Goal: Use online tool/utility: Utilize a website feature to perform a specific function

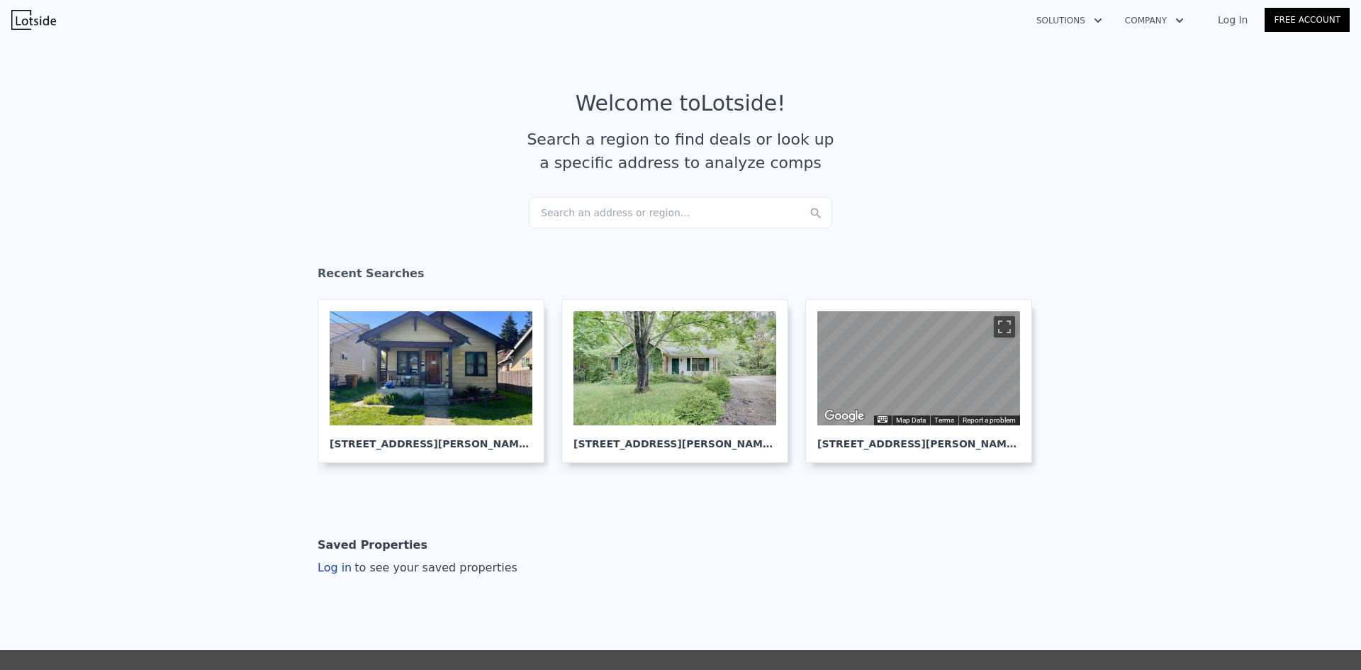
click at [570, 202] on div "Search an address or region..." at bounding box center [680, 212] width 303 height 31
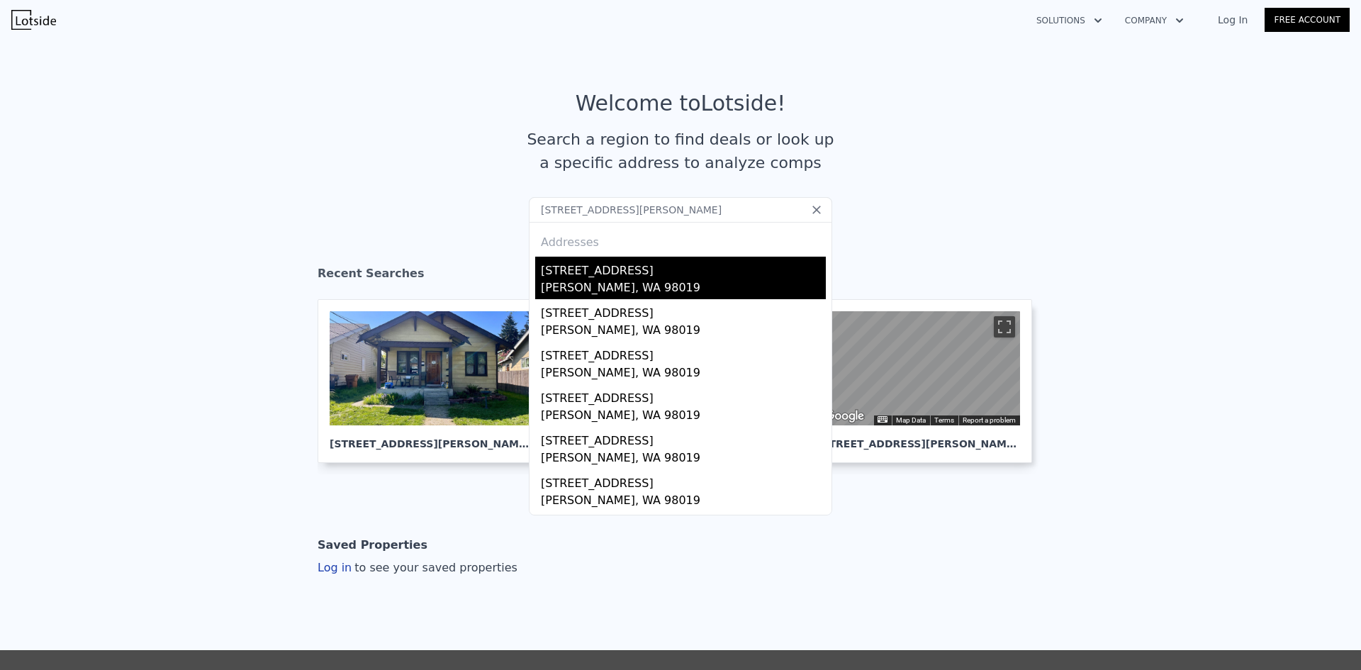
type input "[STREET_ADDRESS][PERSON_NAME]"
click at [580, 278] on div "[STREET_ADDRESS][PERSON_NAME]" at bounding box center [683, 278] width 285 height 43
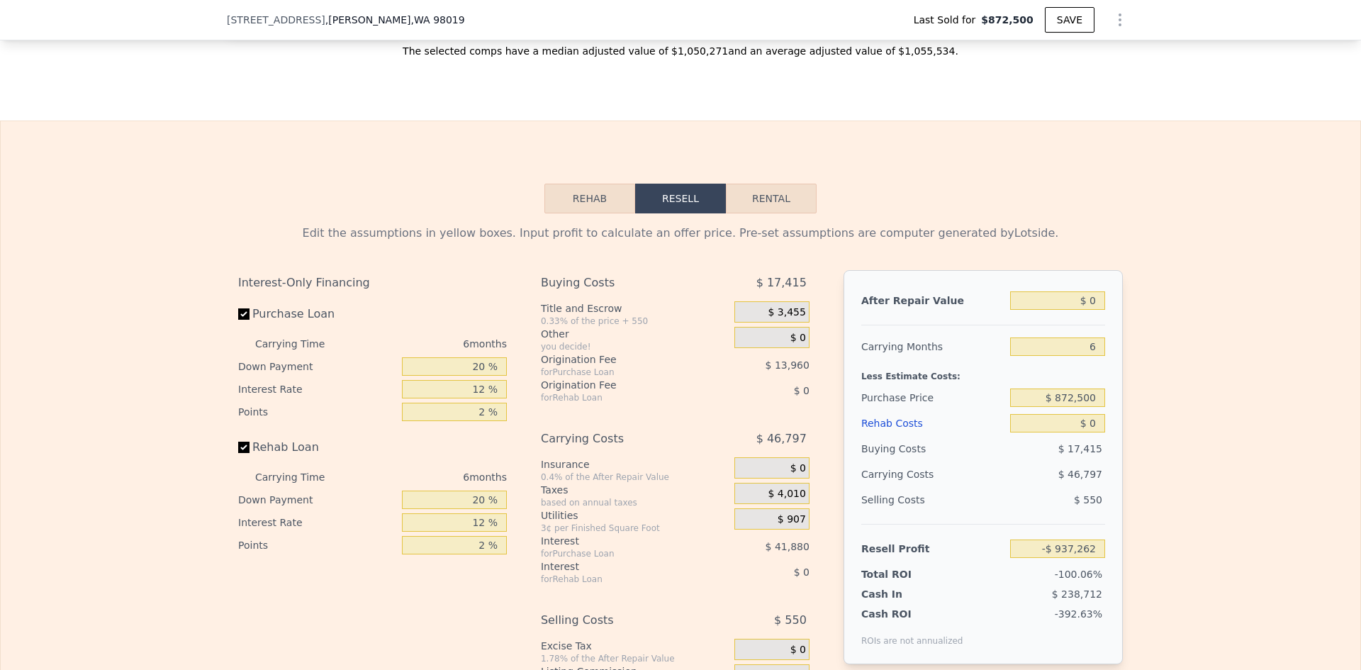
scroll to position [2192, 0]
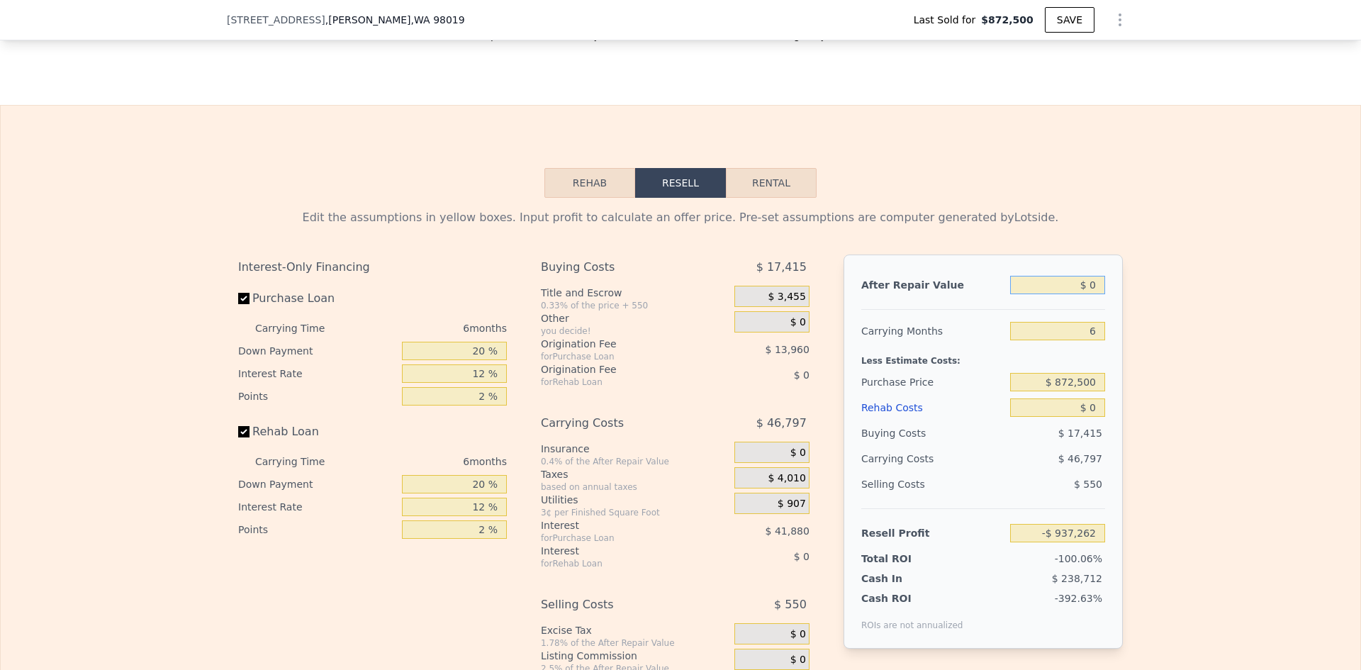
click at [1093, 294] on input "$ 0" at bounding box center [1057, 285] width 95 height 18
type input "$ 1"
type input "-$ 937,261"
type input "$ 1,050"
type input "-$ 936,288"
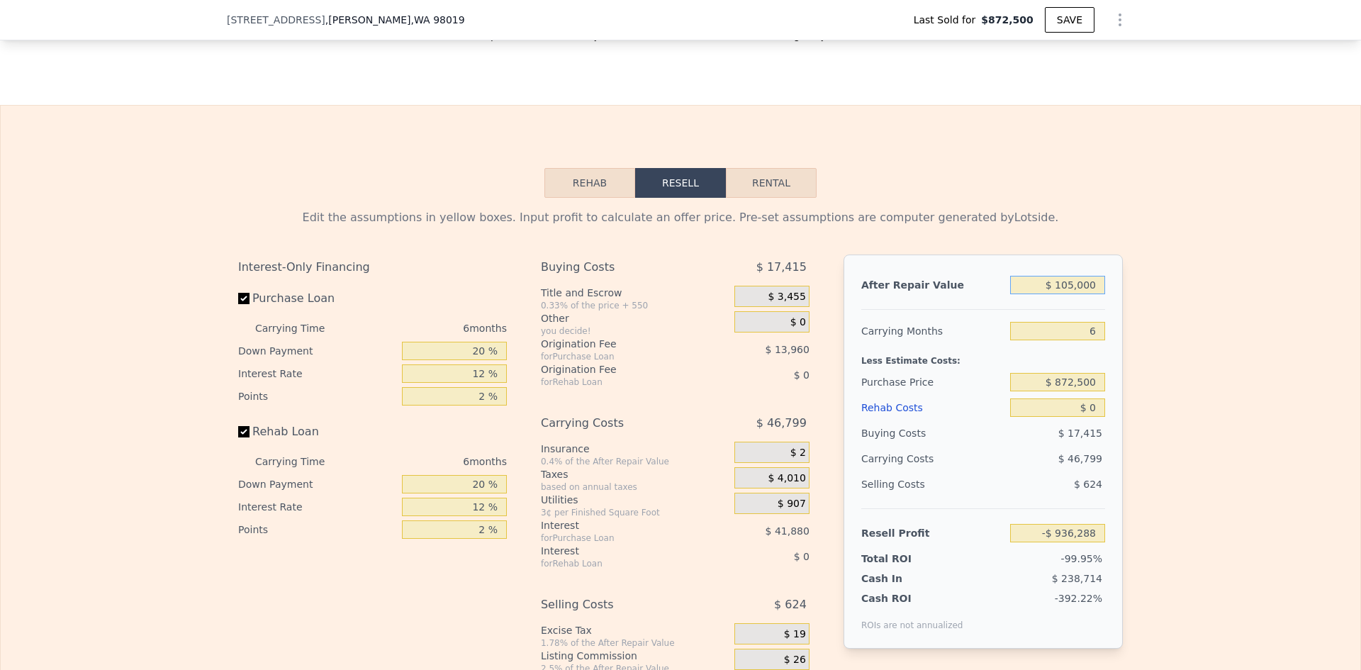
type input "$ 1,050,000"
type input "$ 35,951"
type input "$ 1,050,000"
click at [1081, 340] on input "6" at bounding box center [1057, 331] width 95 height 18
click at [1090, 340] on input "6" at bounding box center [1057, 331] width 95 height 18
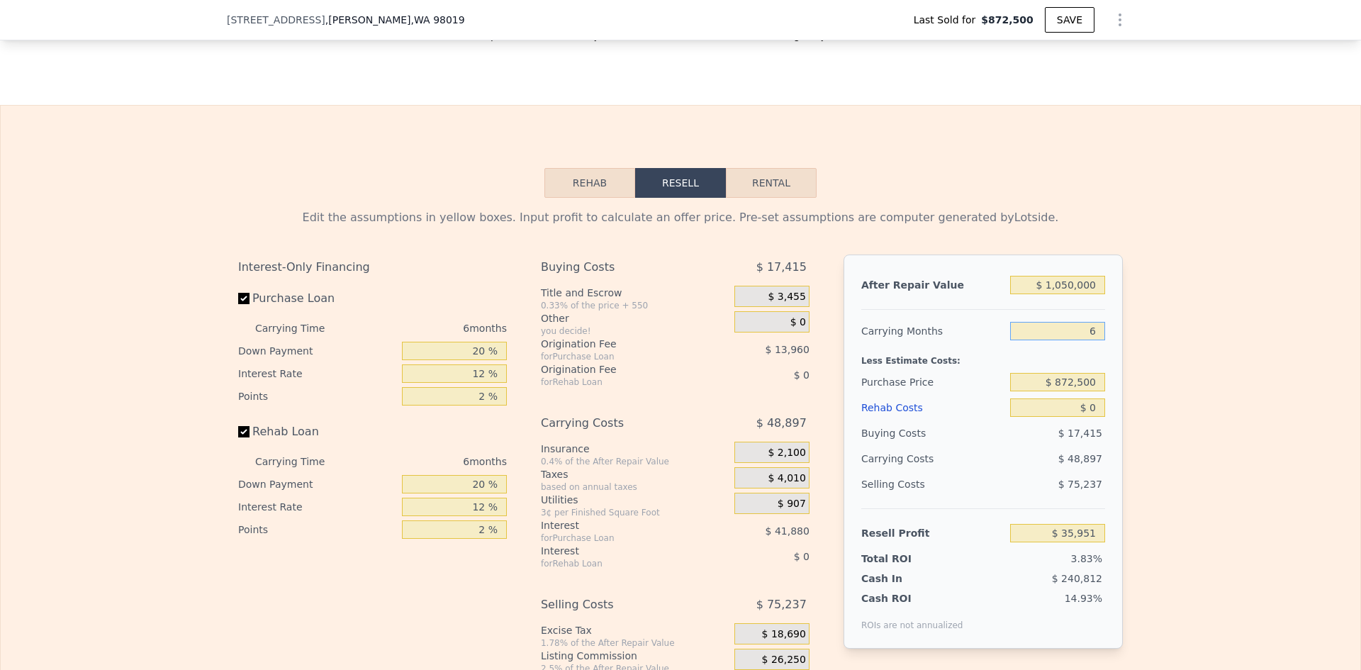
click at [1083, 340] on input "6" at bounding box center [1057, 331] width 95 height 18
type input "4"
type input "$ 52,251"
type input "4"
click at [1072, 391] on input "$ 872,500" at bounding box center [1057, 382] width 95 height 18
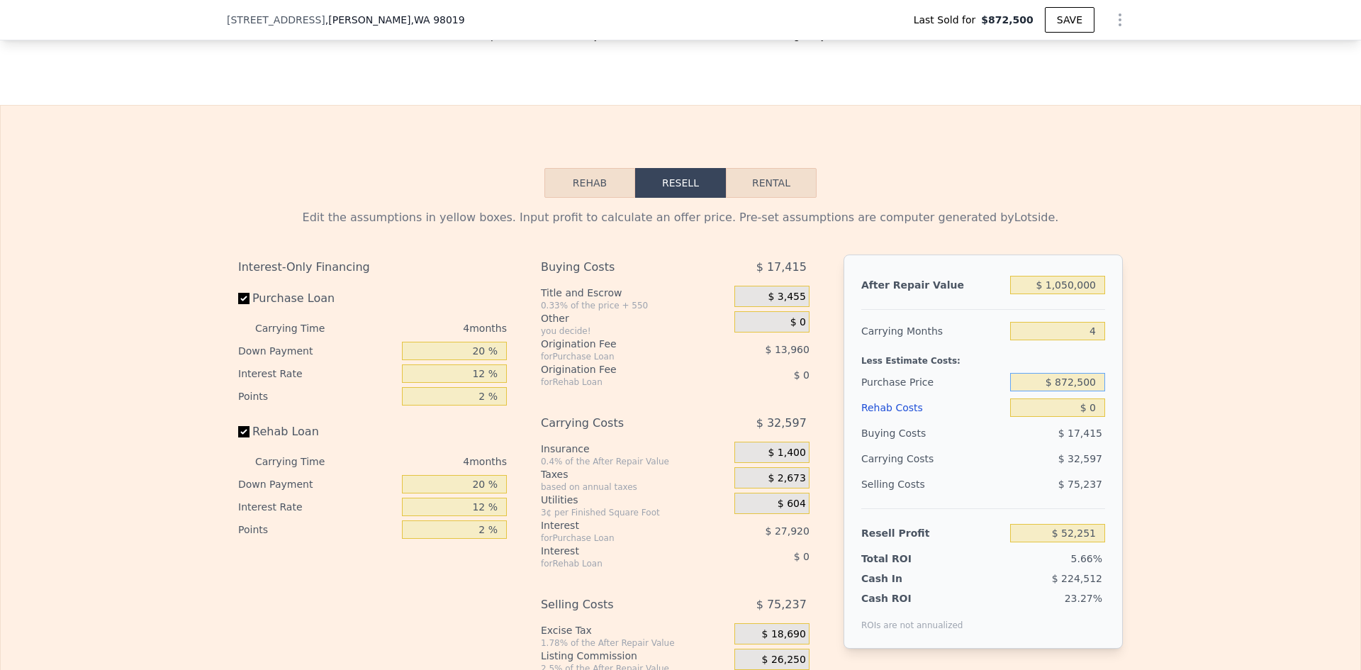
click at [1072, 391] on input "$ 872,500" at bounding box center [1057, 382] width 95 height 18
click at [1122, 402] on div "Edit the assumptions in yellow boxes. Input profit to calculate an offer price.…" at bounding box center [680, 461] width 907 height 527
click at [1094, 417] on input "$ 0" at bounding box center [1057, 407] width 95 height 18
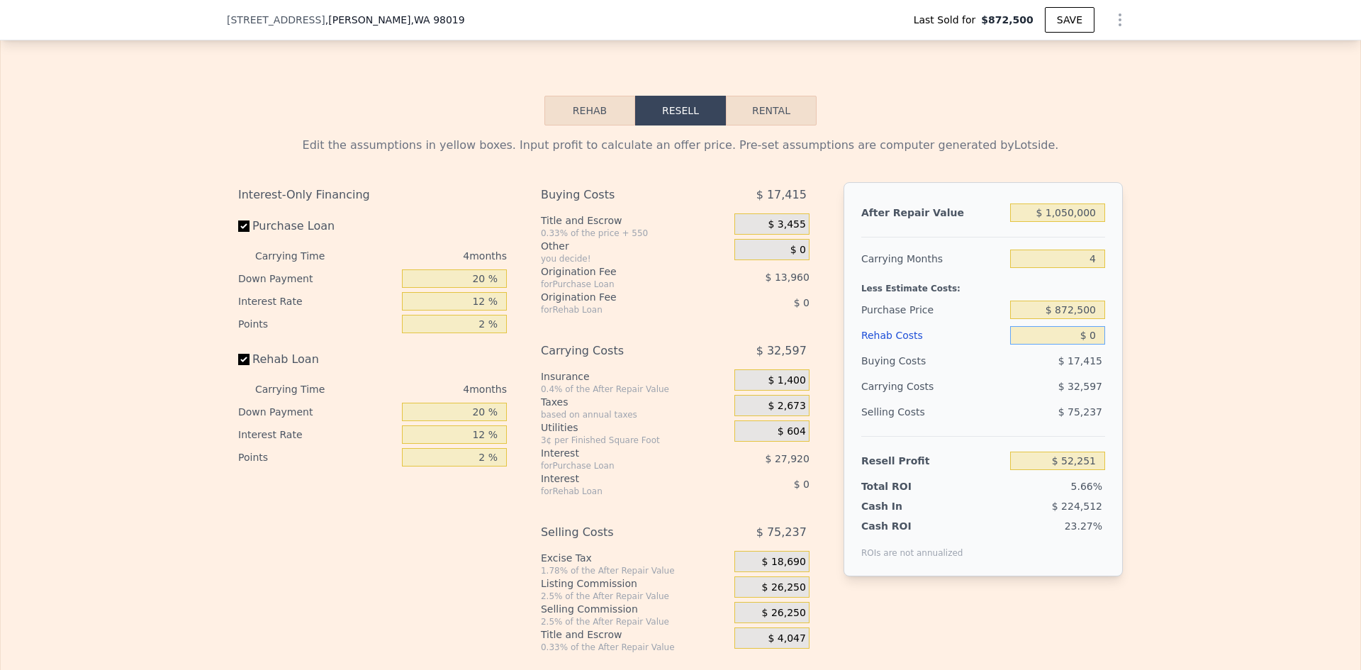
scroll to position [2333, 0]
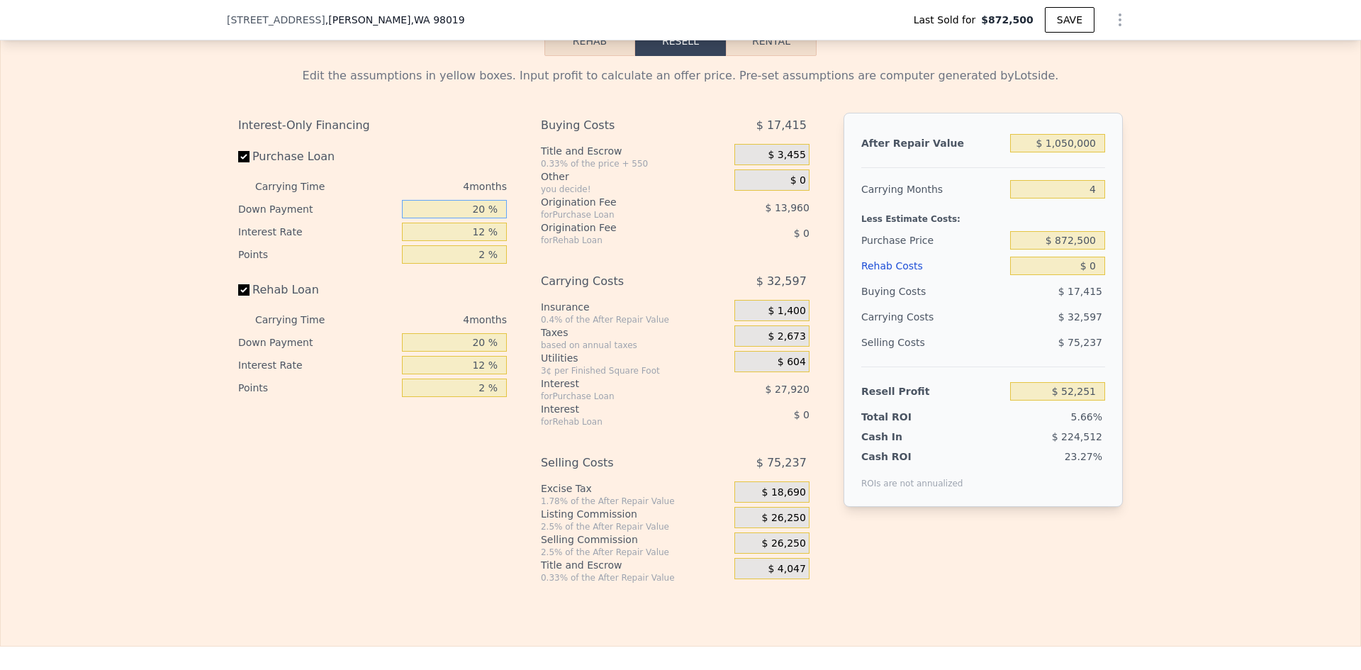
click at [474, 218] on input "20 %" at bounding box center [454, 209] width 105 height 18
type input "10 %"
type input "1 %"
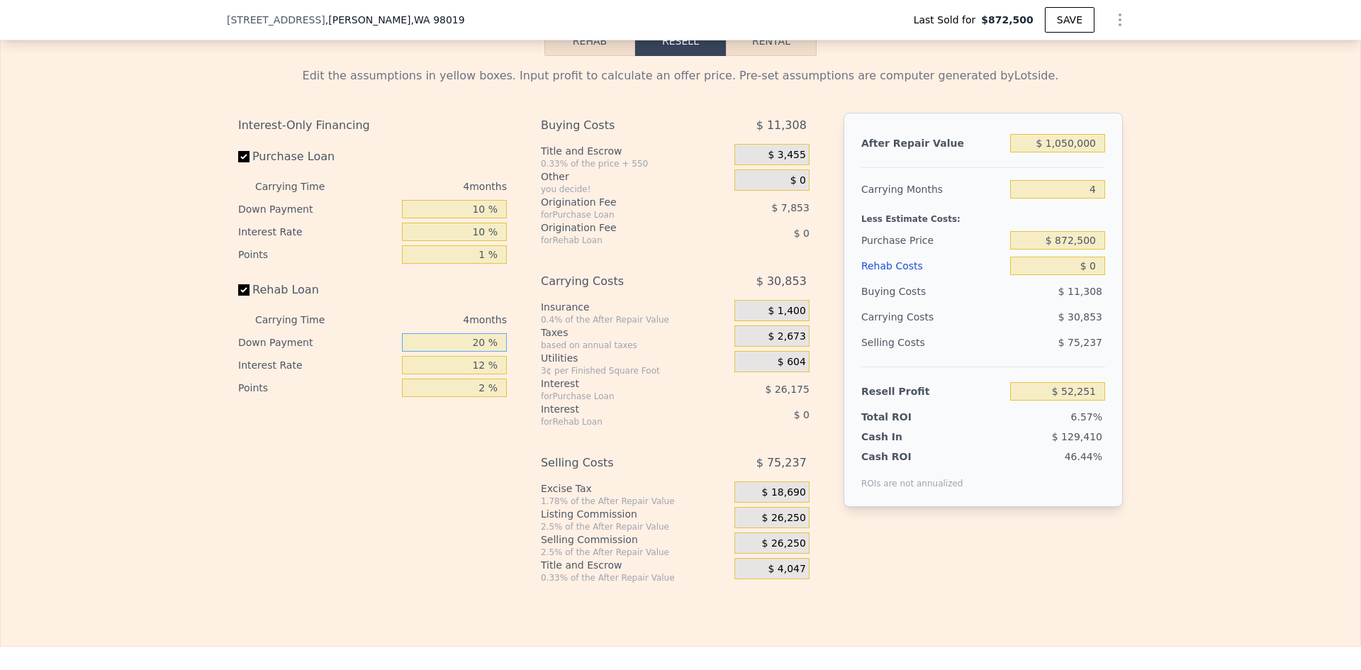
type input "$ 60,102"
type input "10 %"
type input "1 %"
click at [785, 524] on span "$ 26,250" at bounding box center [784, 518] width 44 height 13
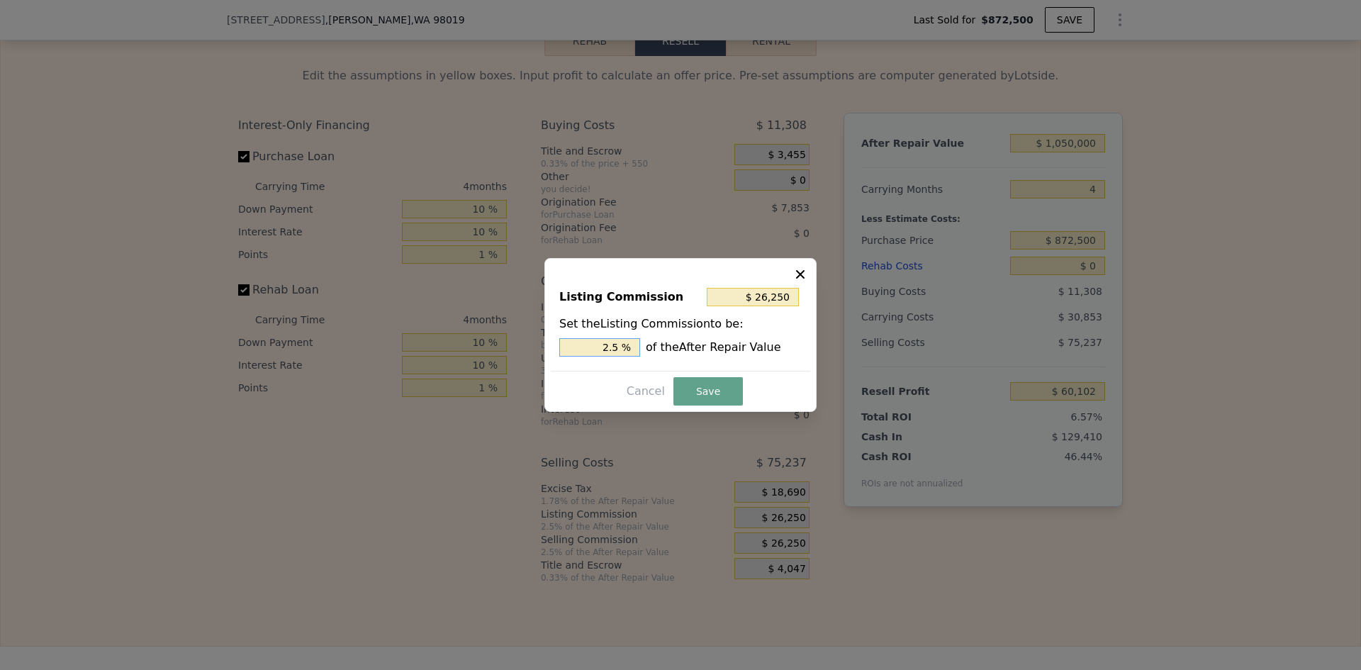
drag, startPoint x: 611, startPoint y: 346, endPoint x: 621, endPoint y: 346, distance: 10.6
click at [621, 346] on input "2.5 %" at bounding box center [599, 347] width 81 height 18
type input "$ 21,000"
type input "2 %"
drag, startPoint x: 687, startPoint y: 395, endPoint x: 681, endPoint y: 381, distance: 14.9
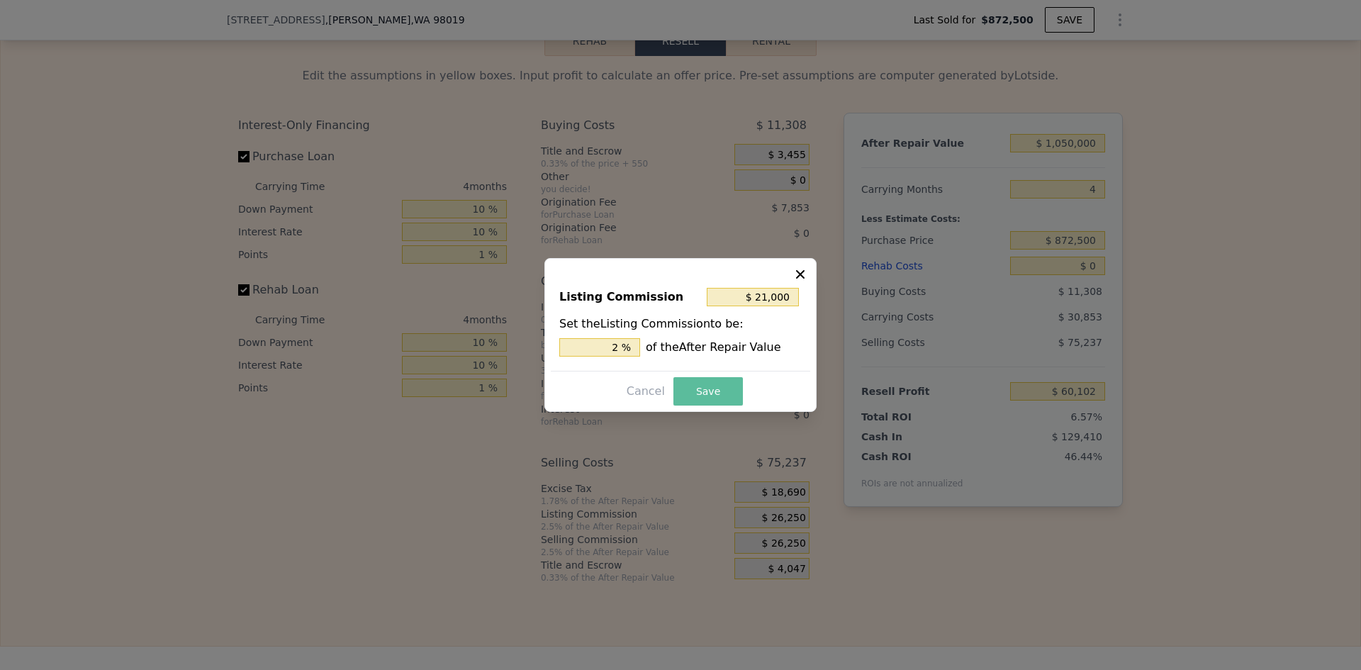
click at [688, 394] on button "Save" at bounding box center [707, 391] width 69 height 28
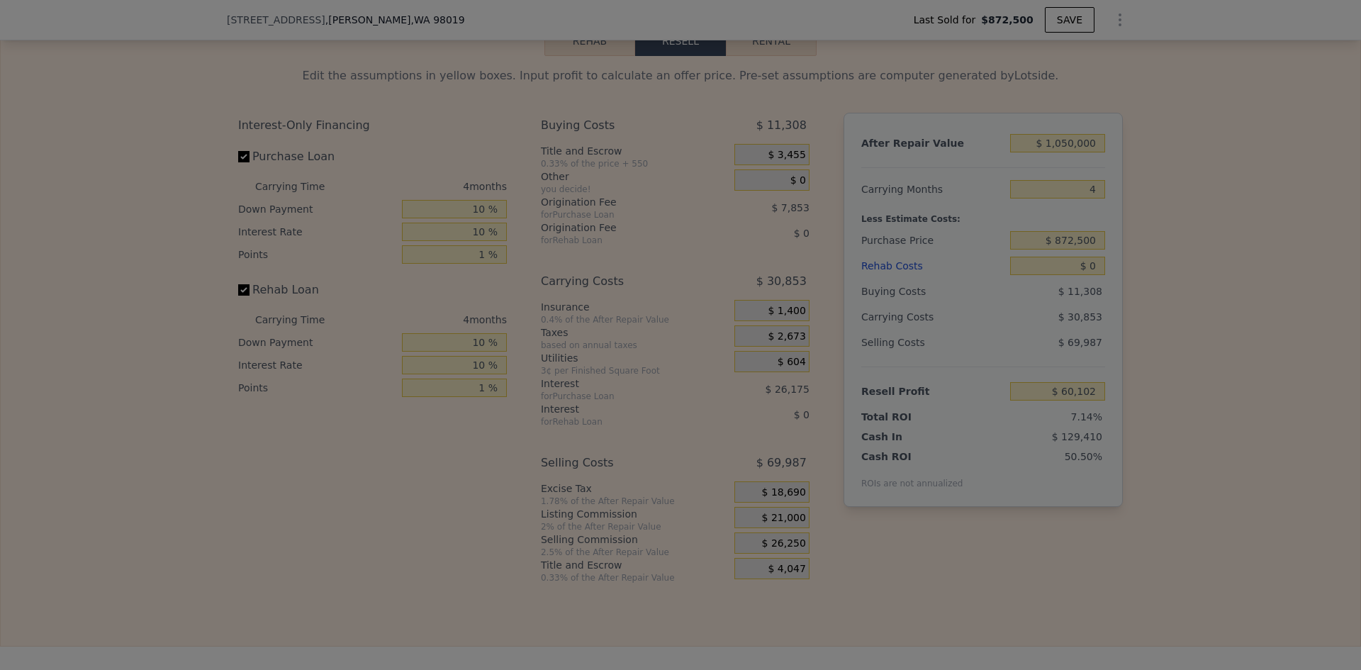
type input "$ 65,352"
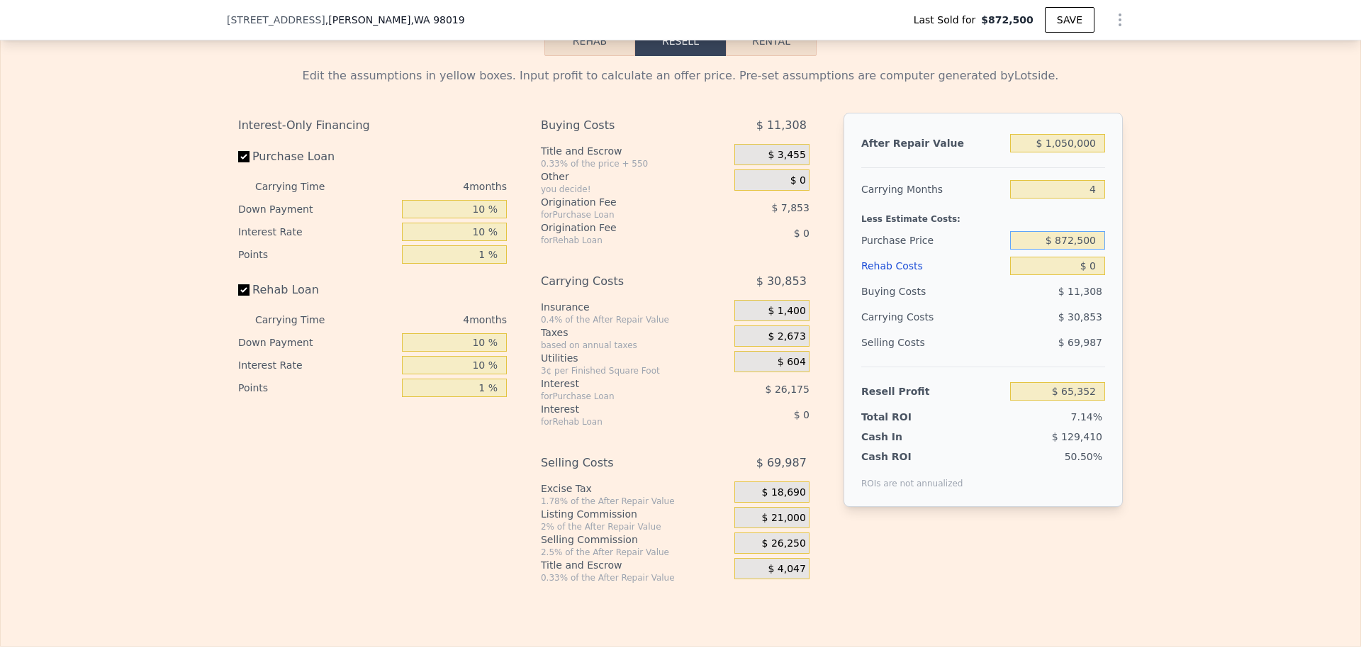
drag, startPoint x: 1062, startPoint y: 256, endPoint x: 1093, endPoint y: 263, distance: 32.0
click at [1093, 249] on input "$ 872,500" at bounding box center [1057, 240] width 95 height 18
type input "$ 800,000"
click at [1093, 275] on input "$ 0" at bounding box center [1057, 266] width 95 height 18
type input "$ 140,922"
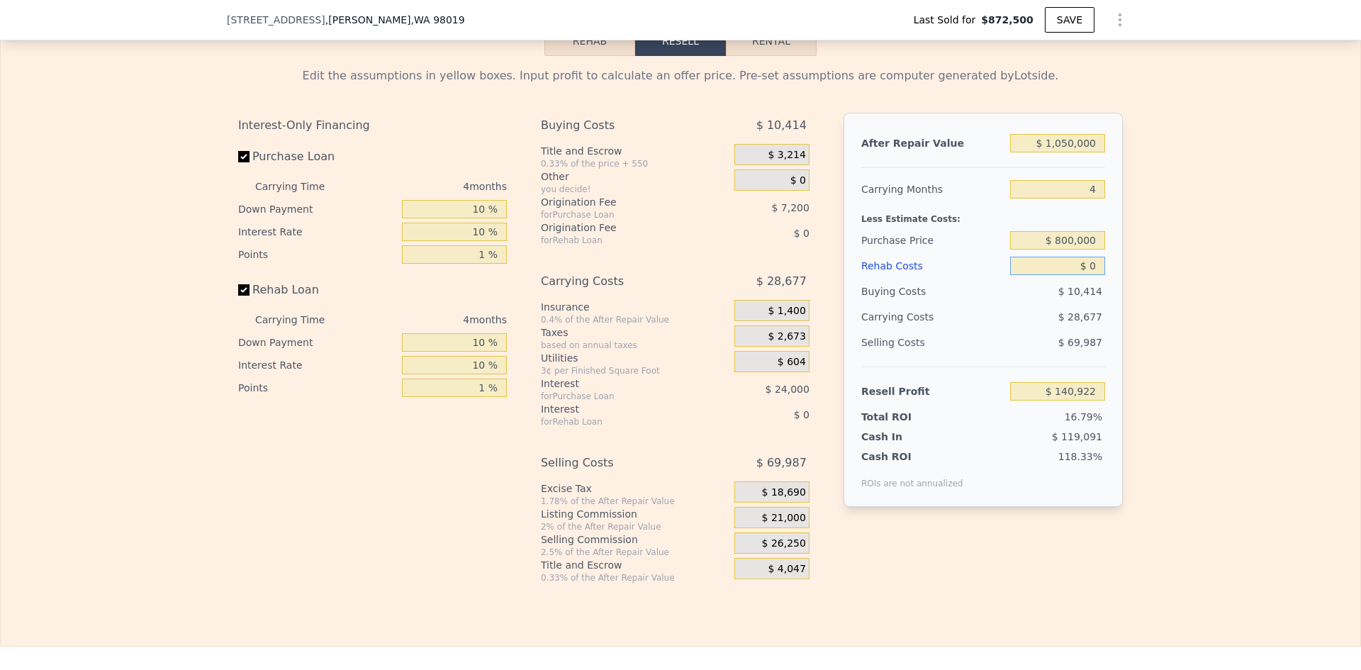
drag, startPoint x: 1093, startPoint y: 283, endPoint x: 1084, endPoint y: 283, distance: 8.5
click at [1085, 275] on input "$ 0" at bounding box center [1057, 266] width 95 height 18
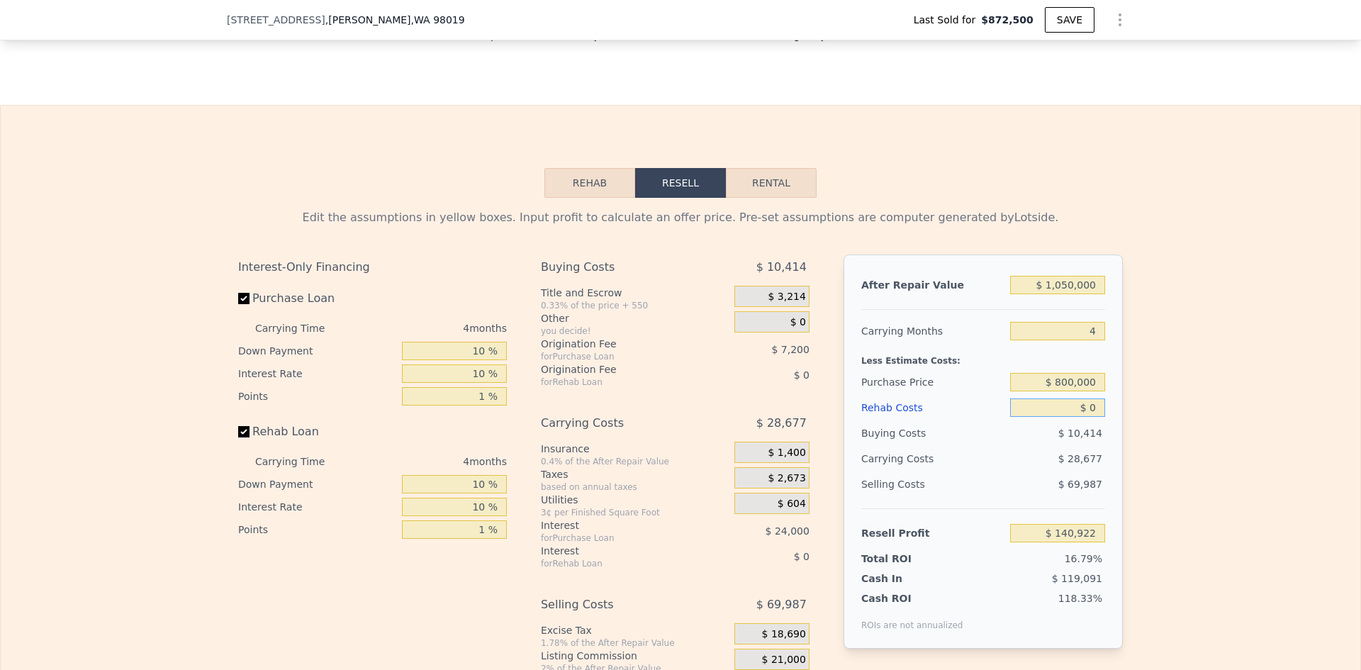
scroll to position [2263, 0]
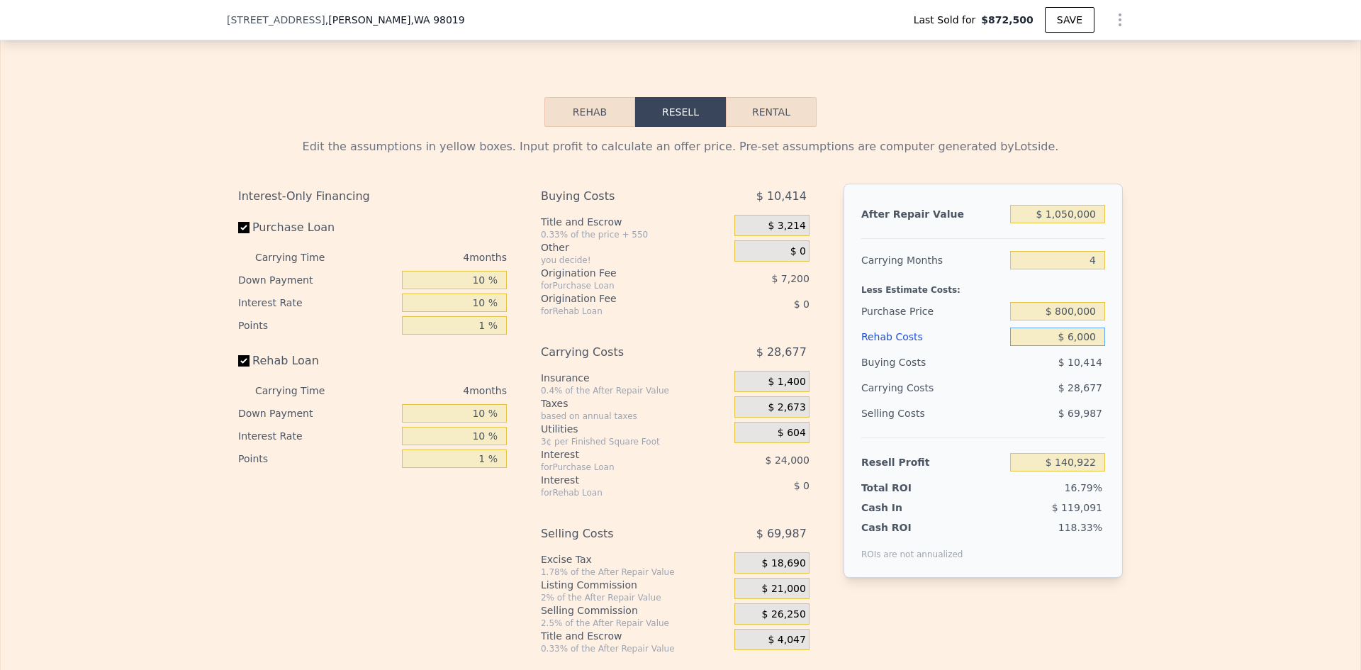
type input "$ 60,000"
type input "$ 78,582"
type input "$ 60,000"
click at [1151, 368] on div "Edit the assumptions in yellow boxes. Input profit to calculate an offer price.…" at bounding box center [680, 390] width 1359 height 527
click at [1065, 320] on input "$ 800,000" at bounding box center [1057, 311] width 95 height 18
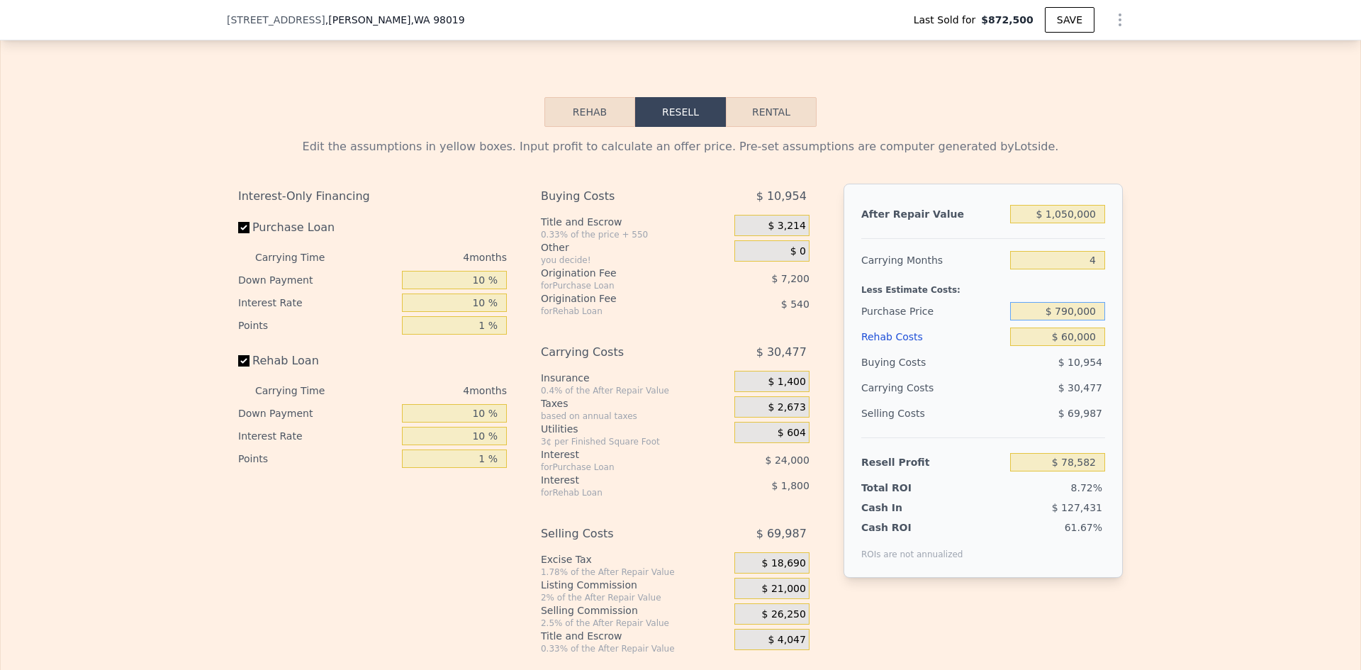
type input "$ 790,000"
click at [1151, 342] on div "Edit the assumptions in yellow boxes. Input profit to calculate an offer price.…" at bounding box center [680, 390] width 1359 height 527
type input "$ 89,005"
click at [1139, 334] on div "Edit the assumptions in yellow boxes. Input profit to calculate an offer price.…" at bounding box center [680, 390] width 1359 height 527
drag, startPoint x: 1060, startPoint y: 333, endPoint x: 1068, endPoint y: 331, distance: 8.1
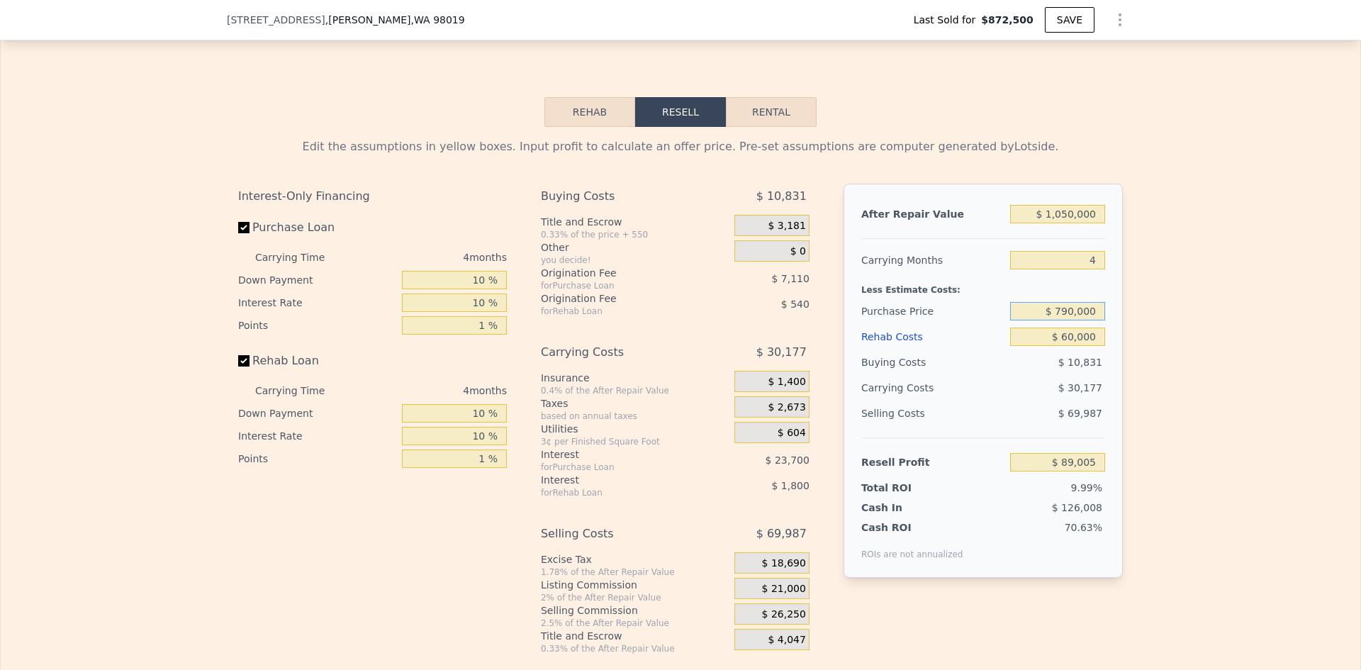
click at [1068, 320] on input "$ 790,000" at bounding box center [1057, 311] width 95 height 18
type input "$ 780,000"
click at [1188, 366] on div "Edit the assumptions in yellow boxes. Input profit to calculate an offer price.…" at bounding box center [680, 390] width 1359 height 527
type input "$ 99,429"
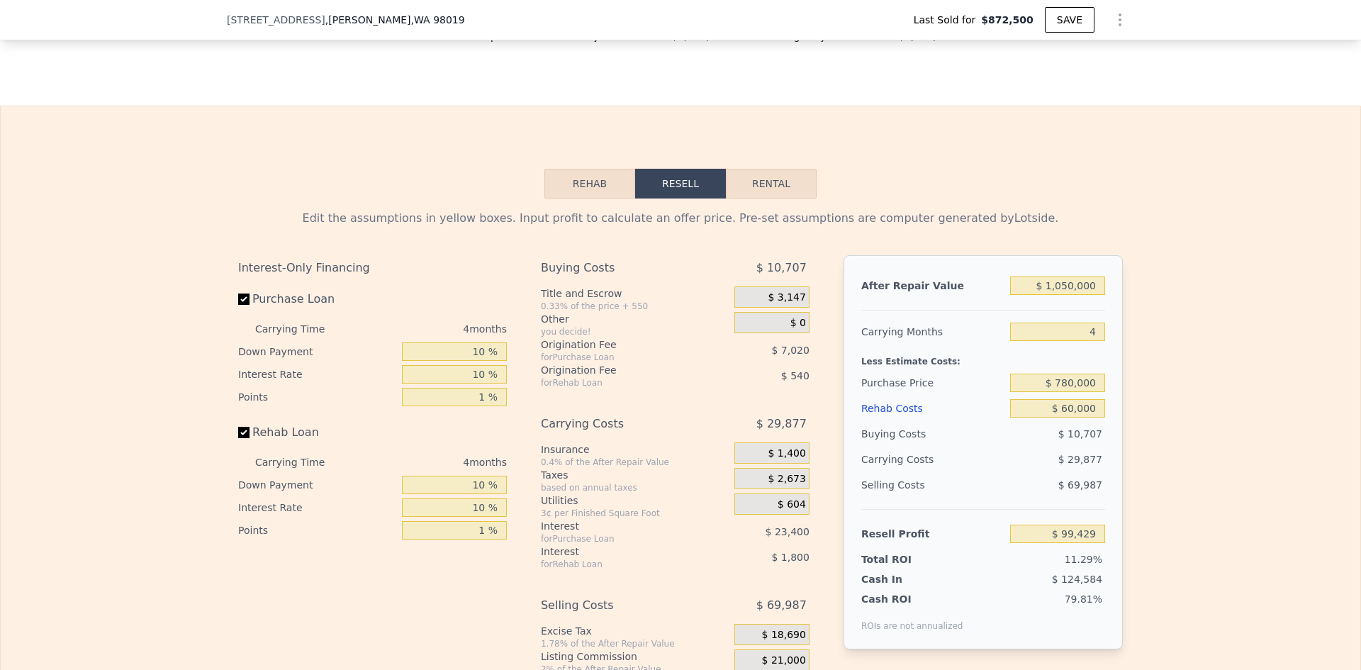
scroll to position [2333, 0]
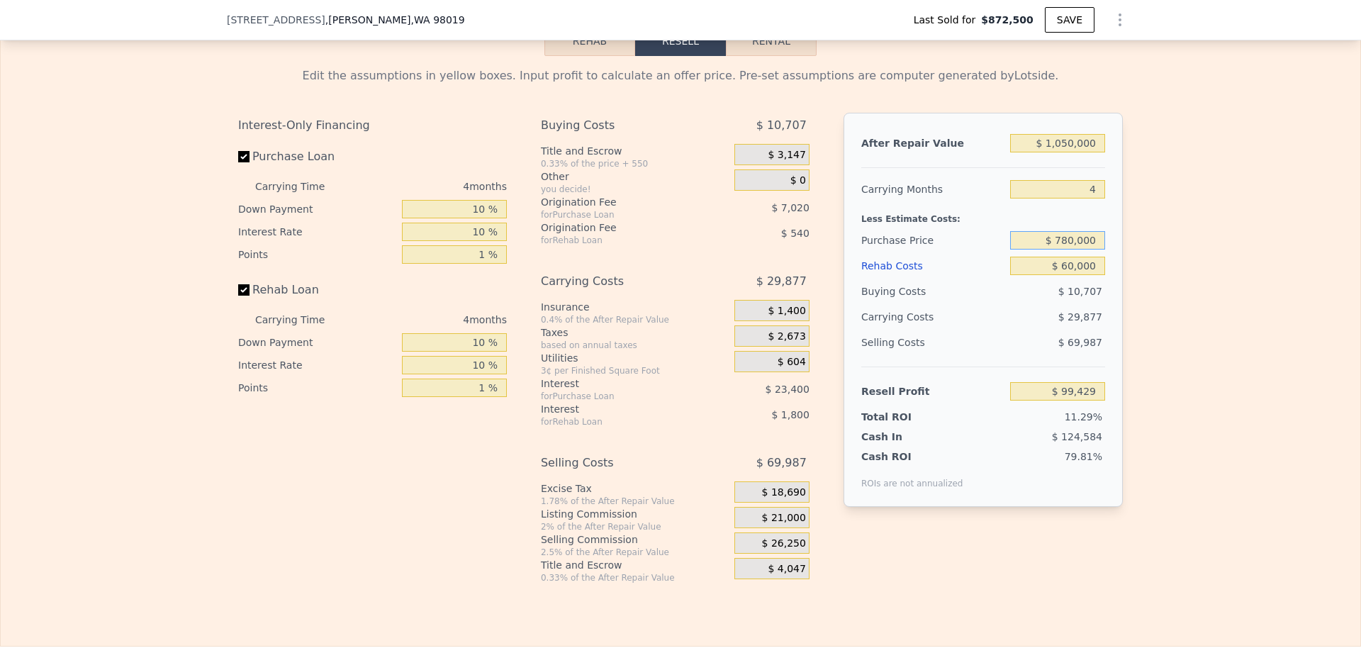
click at [1068, 249] on input "$ 780,000" at bounding box center [1057, 240] width 95 height 18
type input "$ 750,000"
click at [1160, 273] on div "Edit the assumptions in yellow boxes. Input profit to calculate an offer price.…" at bounding box center [680, 319] width 1359 height 527
type input "$ 130,698"
click at [1069, 249] on input "$ 750,000" at bounding box center [1057, 240] width 95 height 18
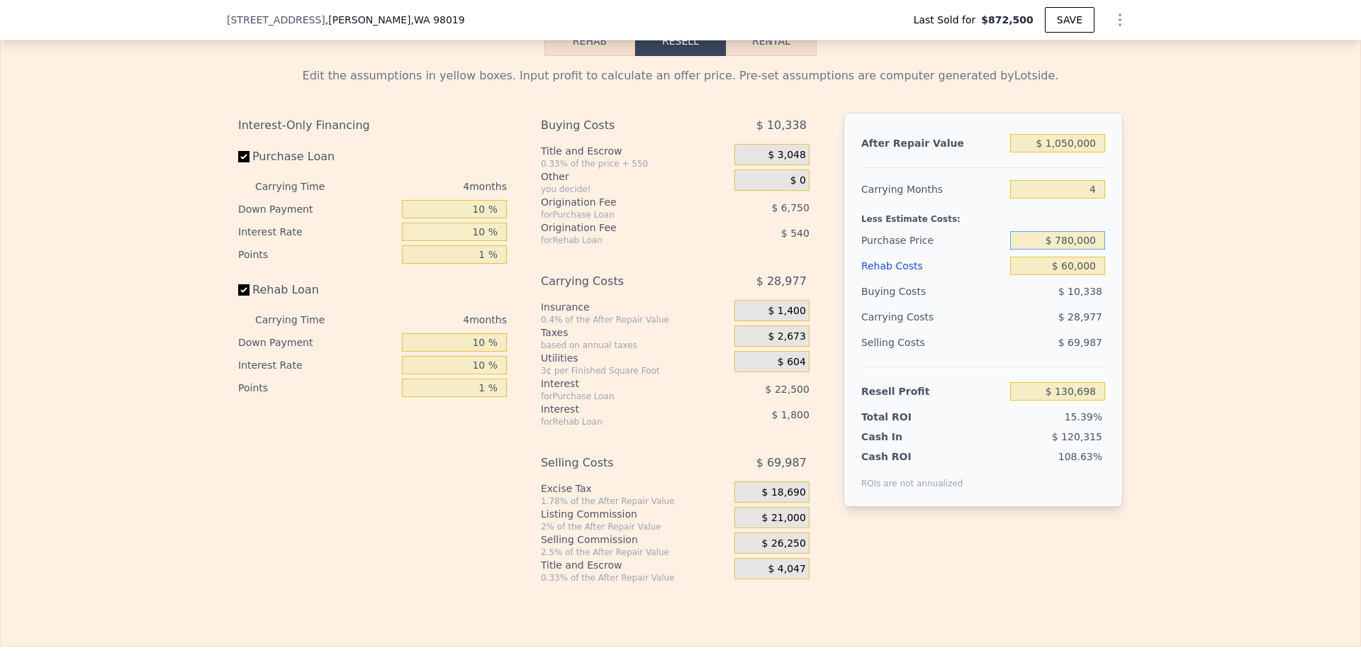
type input "$ 780,000"
click at [1134, 306] on div "Edit the assumptions in yellow boxes. Input profit to calculate an offer price.…" at bounding box center [680, 319] width 1359 height 527
type input "$ 99,429"
click at [1068, 249] on input "$ 780,000" at bounding box center [1057, 240] width 95 height 18
type input "$ 750,000"
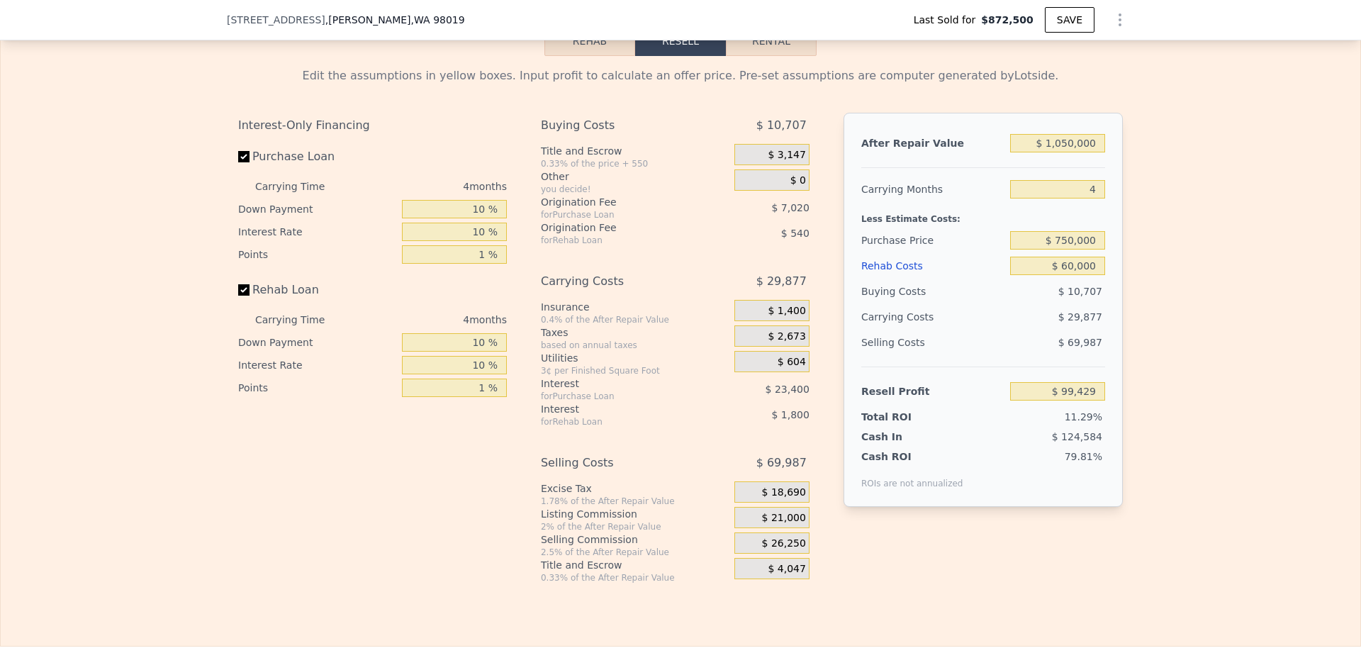
click at [1174, 276] on div "Edit the assumptions in yellow boxes. Input profit to calculate an offer price.…" at bounding box center [680, 319] width 1359 height 527
type input "$ 130,698"
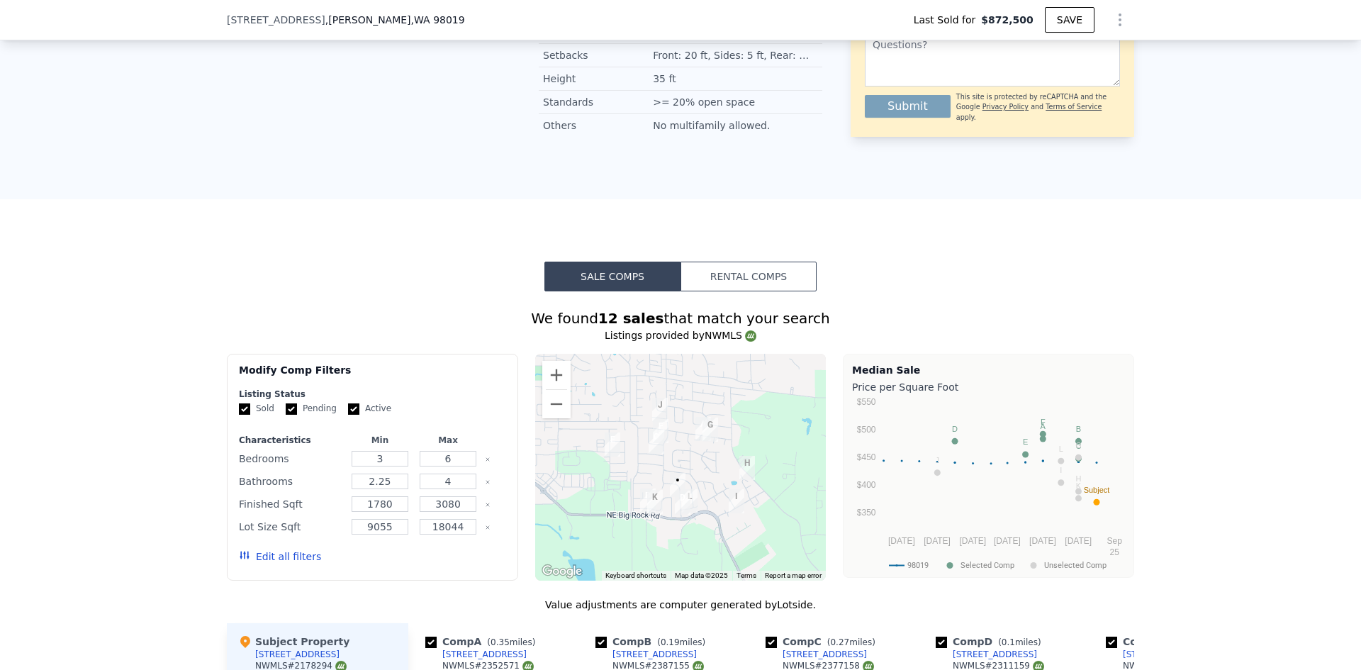
scroll to position [1129, 0]
type input "$ 1,058,000"
type input "6"
type input "$ 0"
type input "$ 43,367"
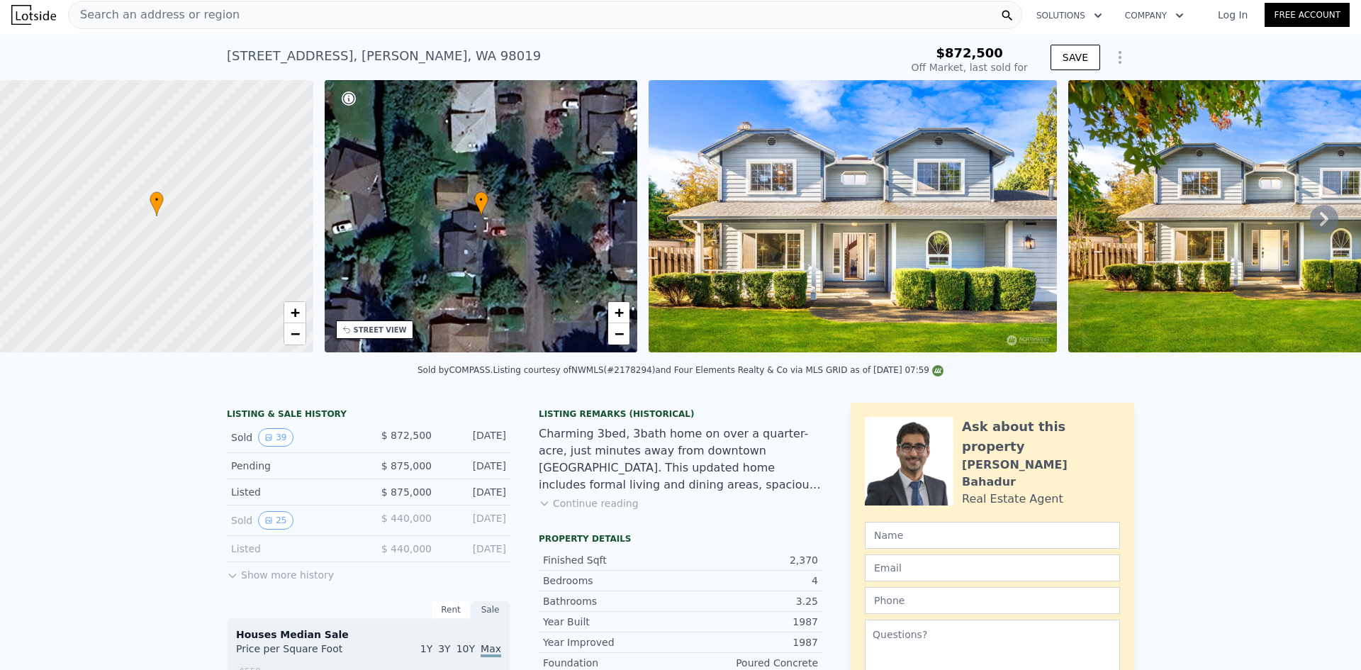
scroll to position [0, 0]
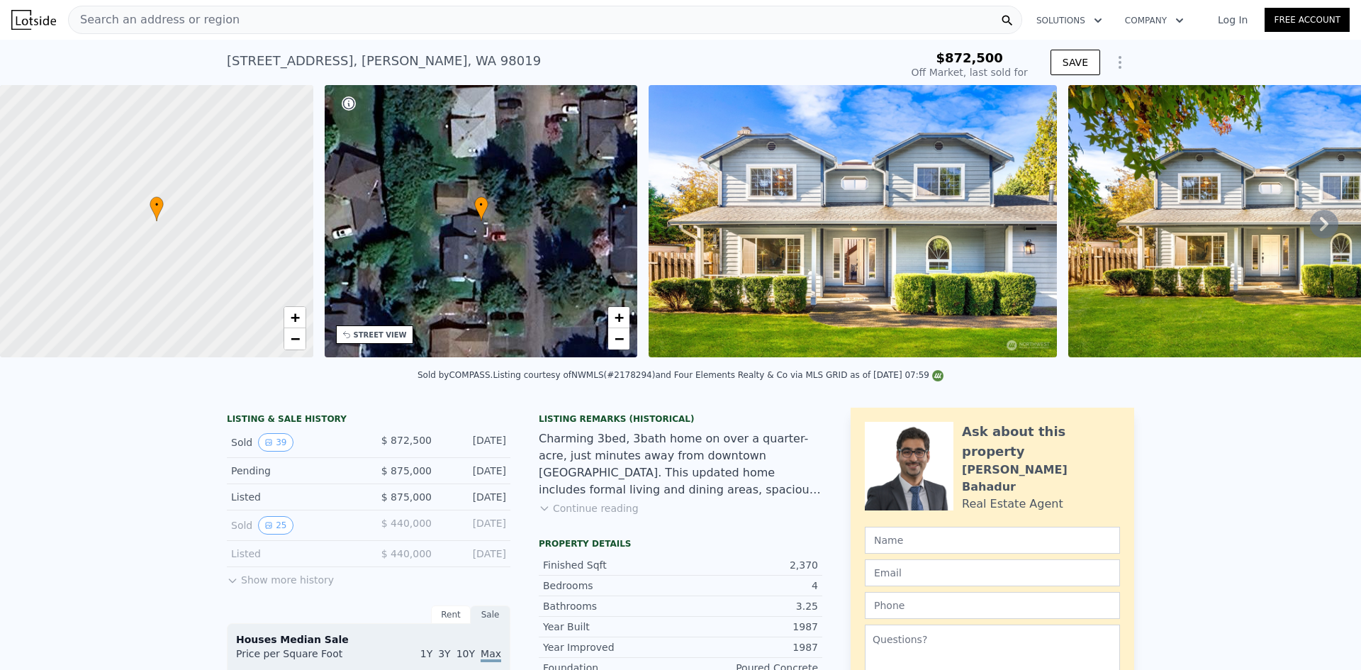
click at [191, 18] on span "Search an address or region" at bounding box center [154, 19] width 171 height 17
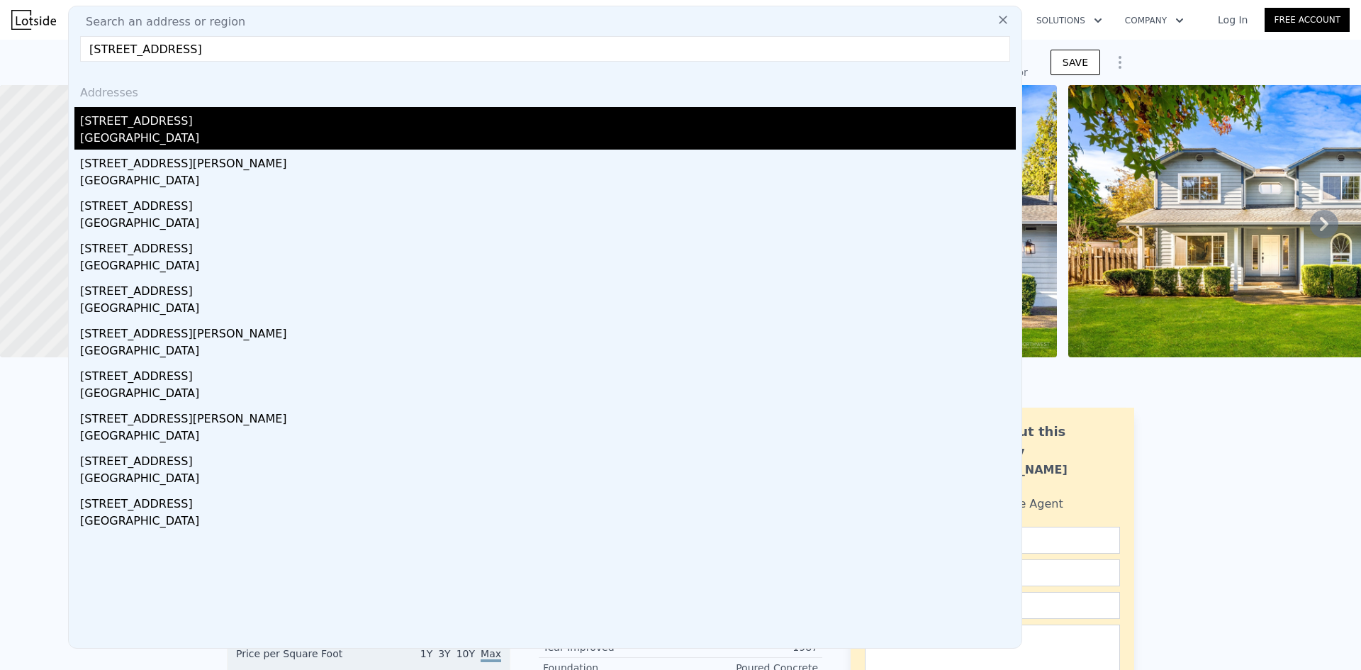
type input "[STREET_ADDRESS]"
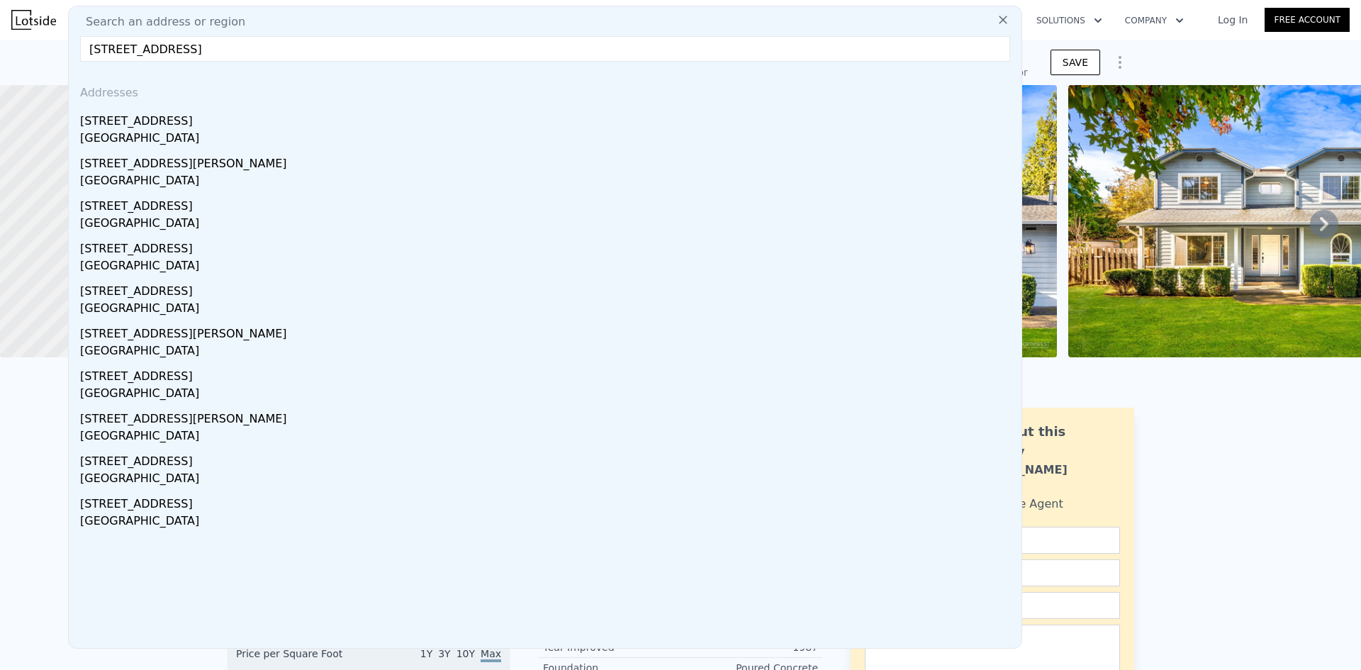
drag, startPoint x: 160, startPoint y: 123, endPoint x: 647, endPoint y: 45, distance: 493.0
click at [160, 123] on div "[STREET_ADDRESS]" at bounding box center [547, 118] width 935 height 23
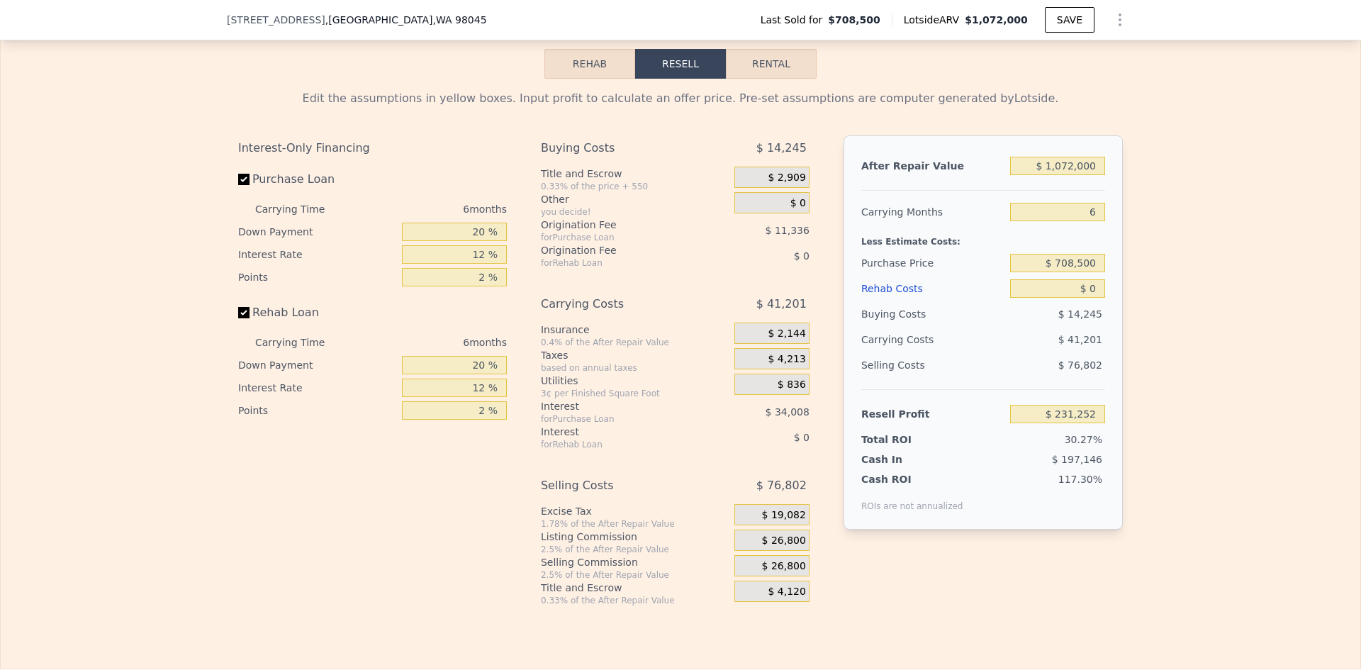
scroll to position [2333, 0]
